Goal: Information Seeking & Learning: Learn about a topic

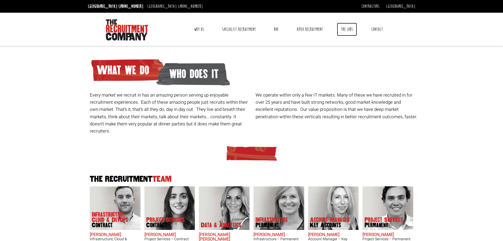
click at [347, 27] on link "The Jobs" at bounding box center [347, 29] width 20 height 13
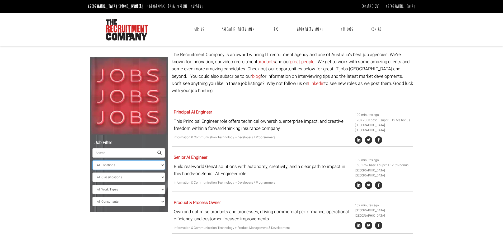
click at [124, 167] on select "All Locations Sydney Melbourne Ireland Sydney CBD Parramatta Circular Quay Nort…" at bounding box center [128, 165] width 73 height 10
click at [92, 160] on select "All Locations Sydney Melbourne Ireland Sydney CBD Parramatta Circular Quay Nort…" at bounding box center [128, 165] width 73 height 10
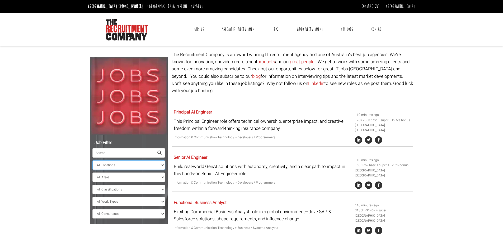
click at [107, 163] on select "All Locations Sydney Melbourne Ireland Sydney CBD Parramatta Circular Quay Nort…" at bounding box center [128, 165] width 73 height 10
select select "North Sydney"
click at [92, 160] on select "All Locations Sydney Melbourne Ireland Sydney CBD Parramatta Circular Quay Nort…" at bounding box center [128, 165] width 73 height 10
click at [71, 147] on body "Sydney: +61 2 8346 6700 Dublin: +353 1 697 2548 Contractors Timesheets Why Cont…" at bounding box center [251, 160] width 503 height 321
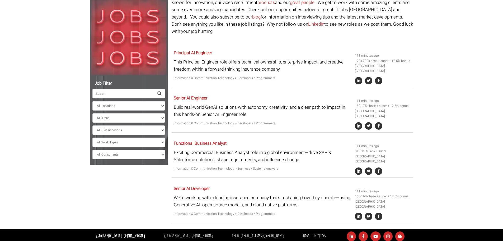
scroll to position [26, 0]
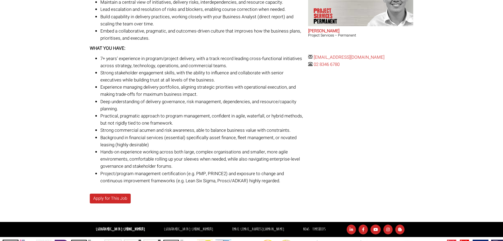
scroll to position [211, 0]
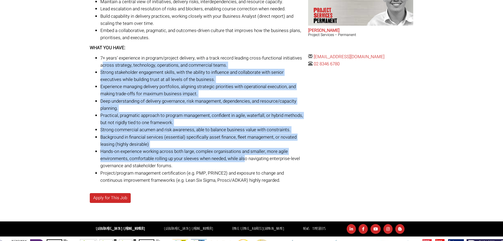
drag, startPoint x: 111, startPoint y: 68, endPoint x: 246, endPoint y: 154, distance: 159.8
click at [246, 155] on ul "7+ years’ experience in program/project delivery, with a track record leading c…" at bounding box center [197, 118] width 214 height 129
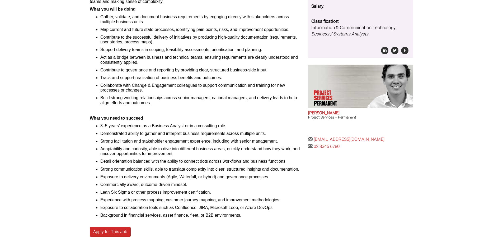
scroll to position [14, 0]
